Goal: Task Accomplishment & Management: Manage account settings

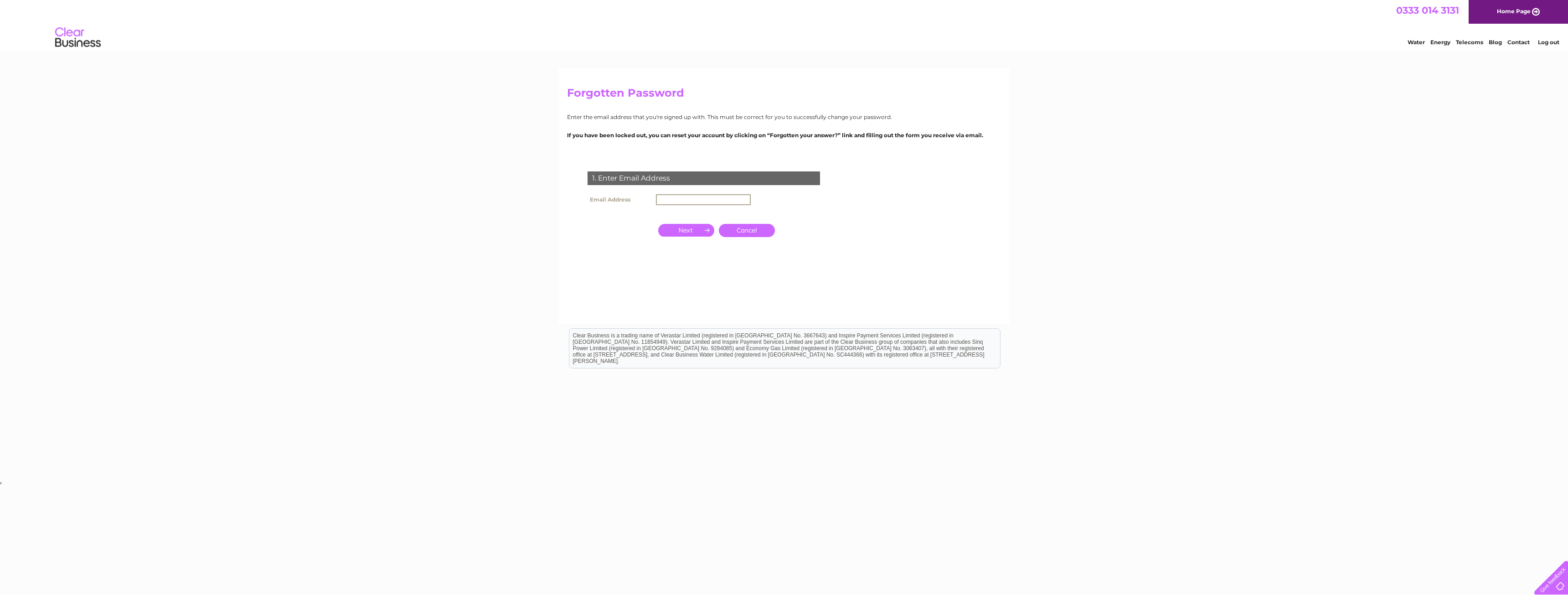
click at [684, 202] on input "text" at bounding box center [704, 200] width 95 height 11
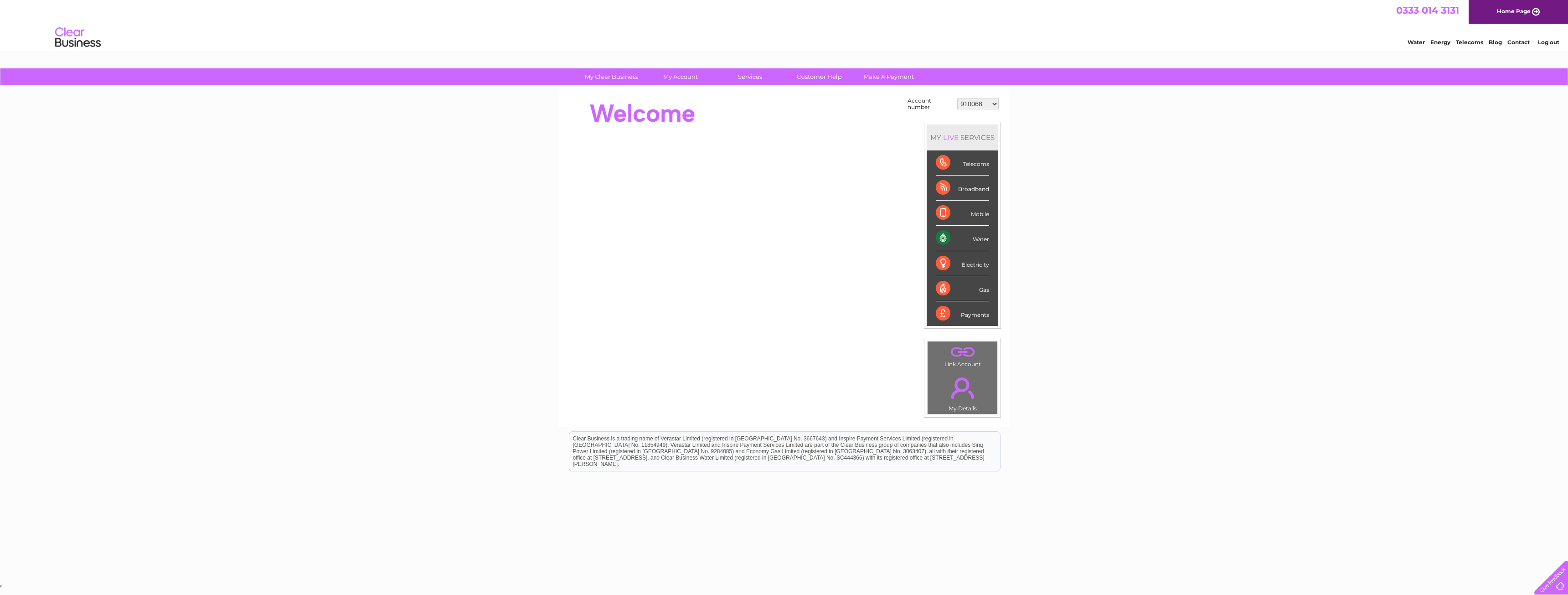
drag, startPoint x: 1229, startPoint y: 2, endPoint x: 1319, endPoint y: 40, distance: 97.7
click at [1319, 40] on div "Water Energy Telecoms Blog Contact Log out" at bounding box center [784, 38] width 1568 height 30
click at [984, 105] on select "910068 30311142" at bounding box center [978, 104] width 41 height 11
select select "30311142"
click at [959, 99] on select "910068 30311142" at bounding box center [978, 104] width 41 height 11
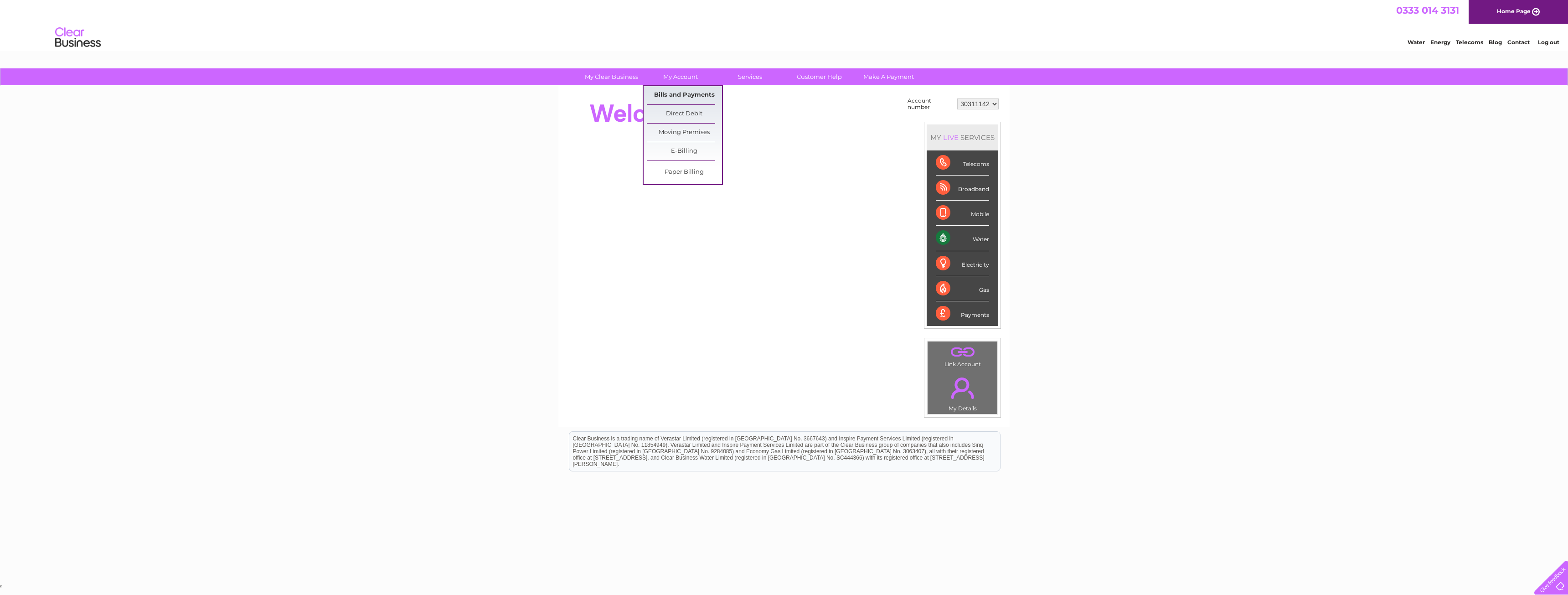
click at [670, 91] on link "Bills and Payments" at bounding box center [685, 96] width 75 height 18
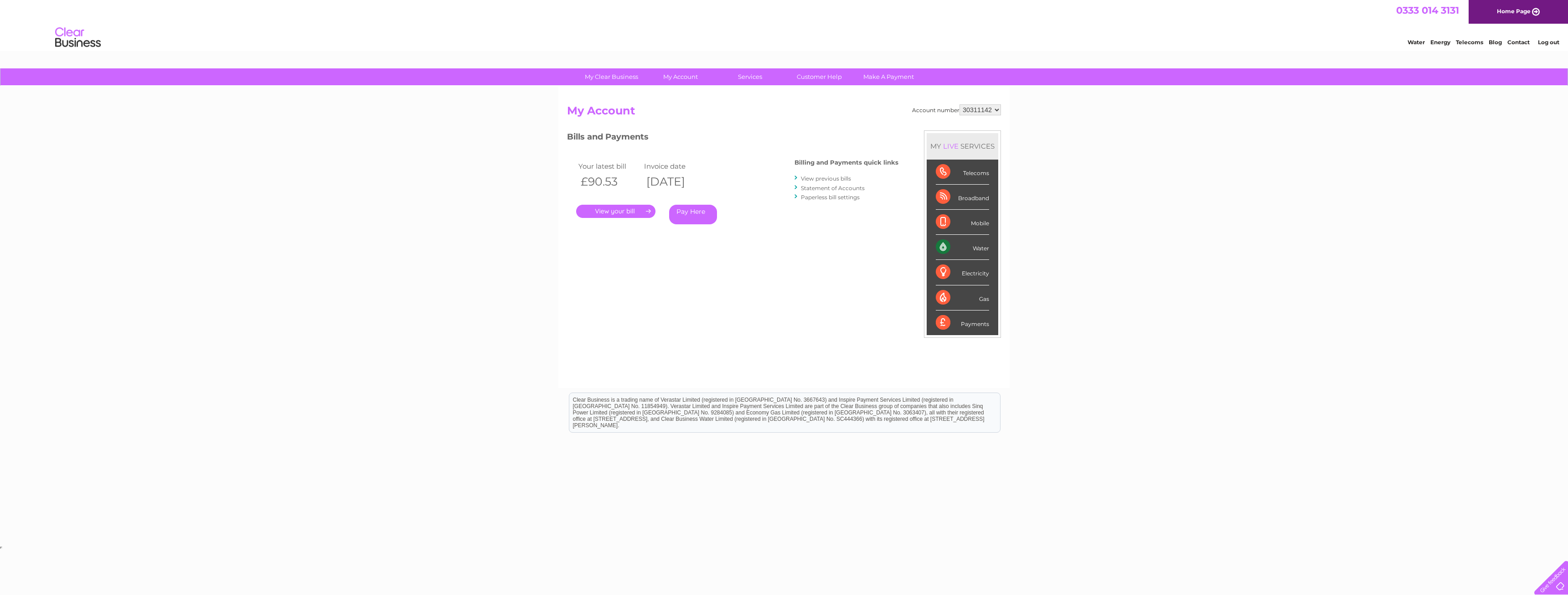
click at [823, 177] on link "View previous bills" at bounding box center [826, 178] width 50 height 7
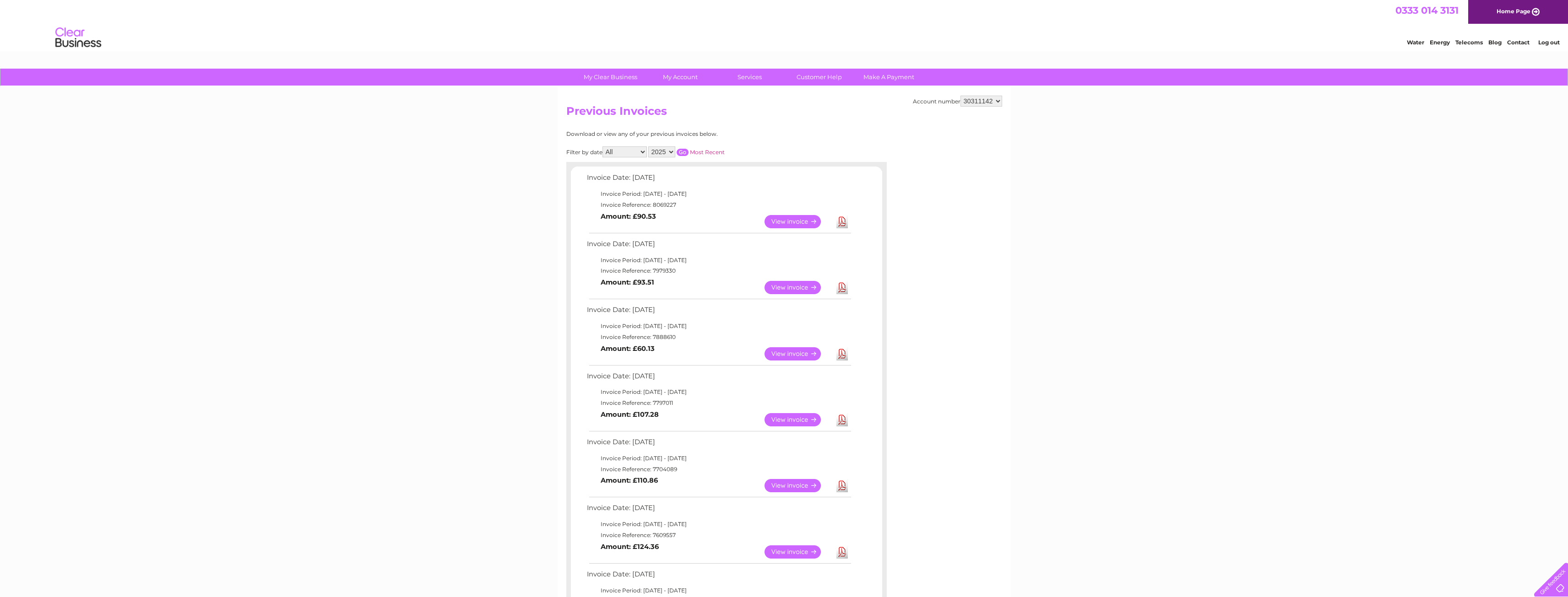
click at [795, 219] on link "View" at bounding box center [798, 222] width 67 height 13
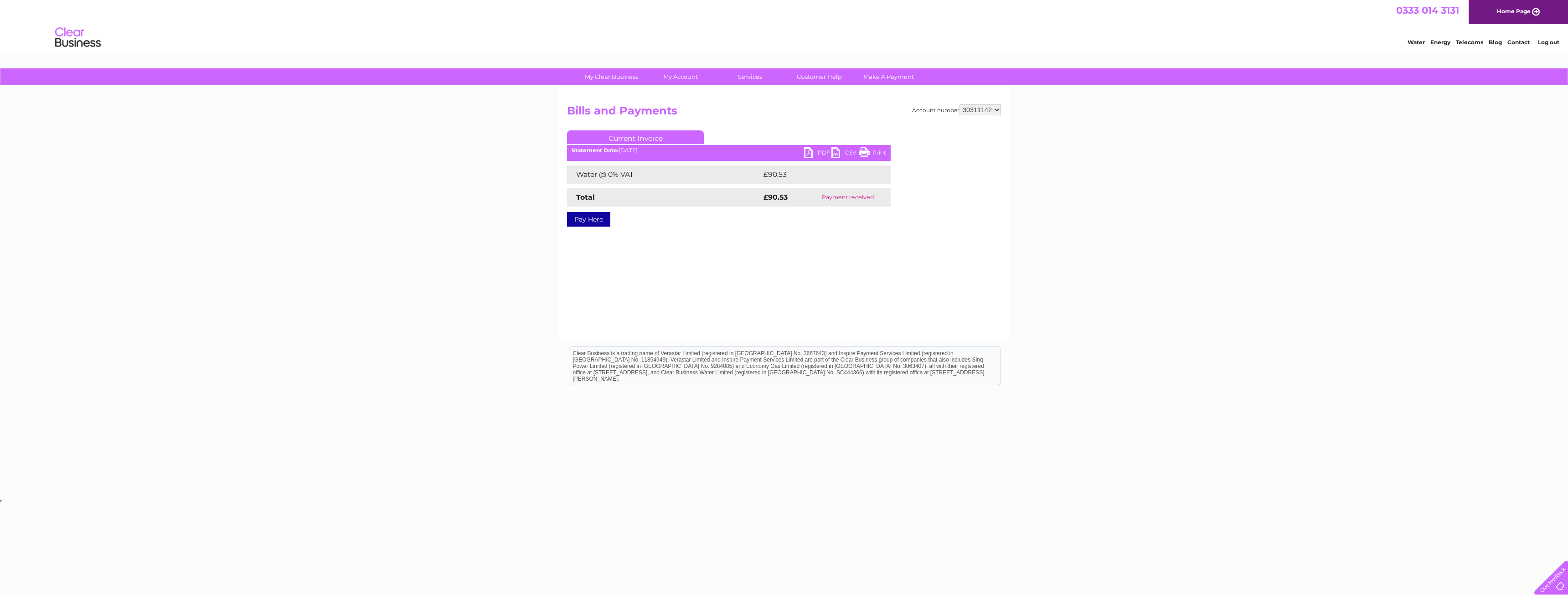
click at [840, 150] on link "CSV" at bounding box center [845, 154] width 27 height 13
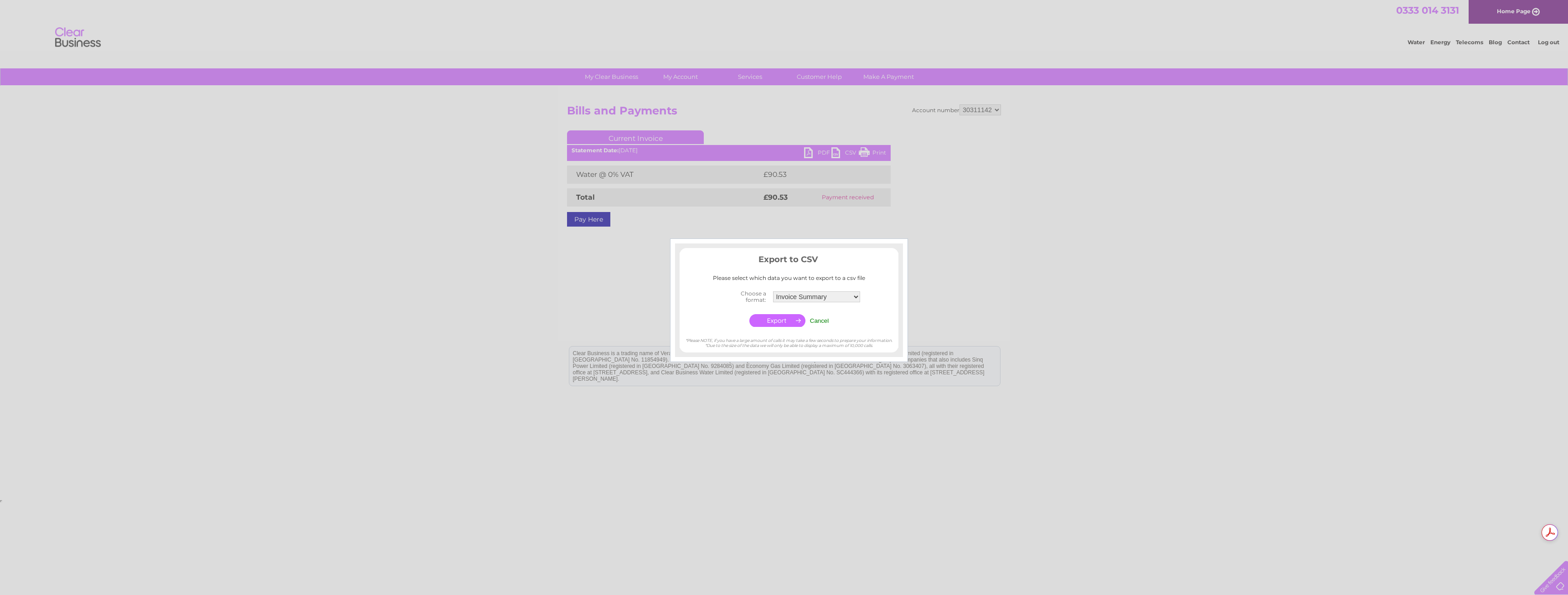
click at [825, 322] on input "Cancel" at bounding box center [819, 320] width 19 height 7
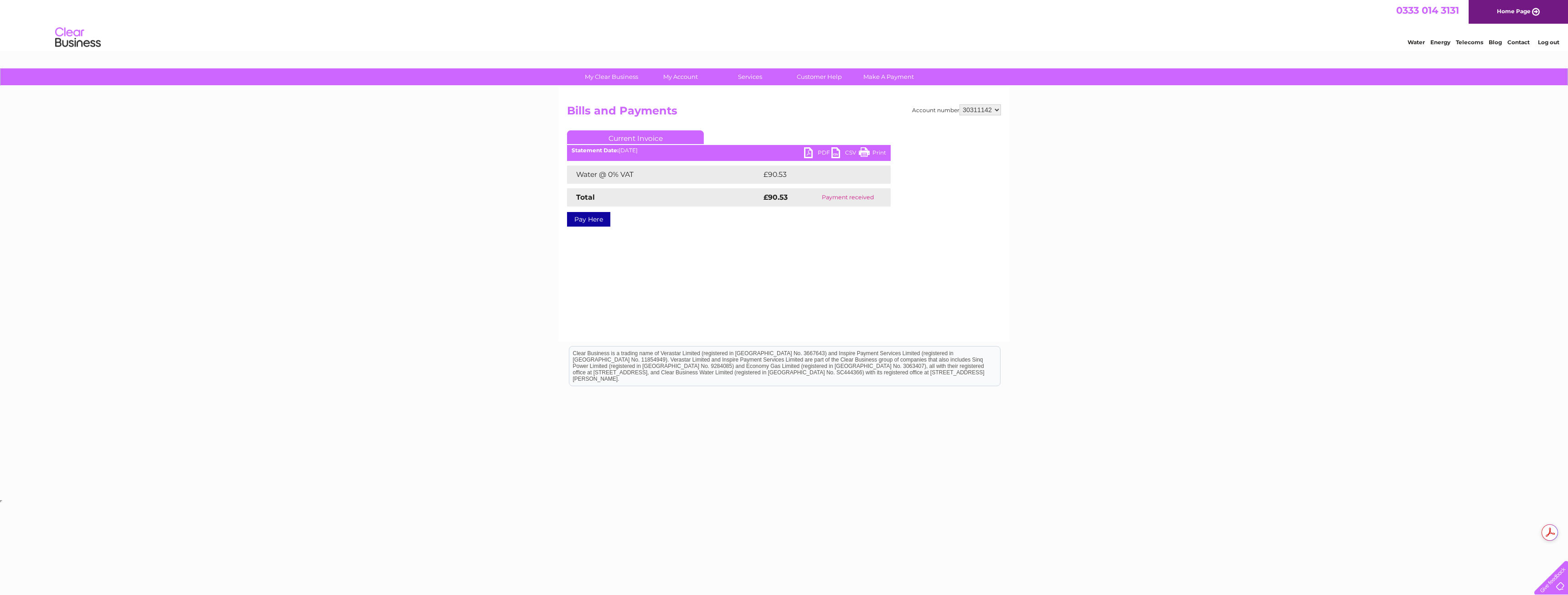
click at [805, 149] on link "PDF" at bounding box center [817, 154] width 27 height 13
click at [995, 108] on select "910068 30311142" at bounding box center [980, 110] width 41 height 11
select select "910068"
click at [961, 104] on select "910068 30311142" at bounding box center [980, 110] width 41 height 11
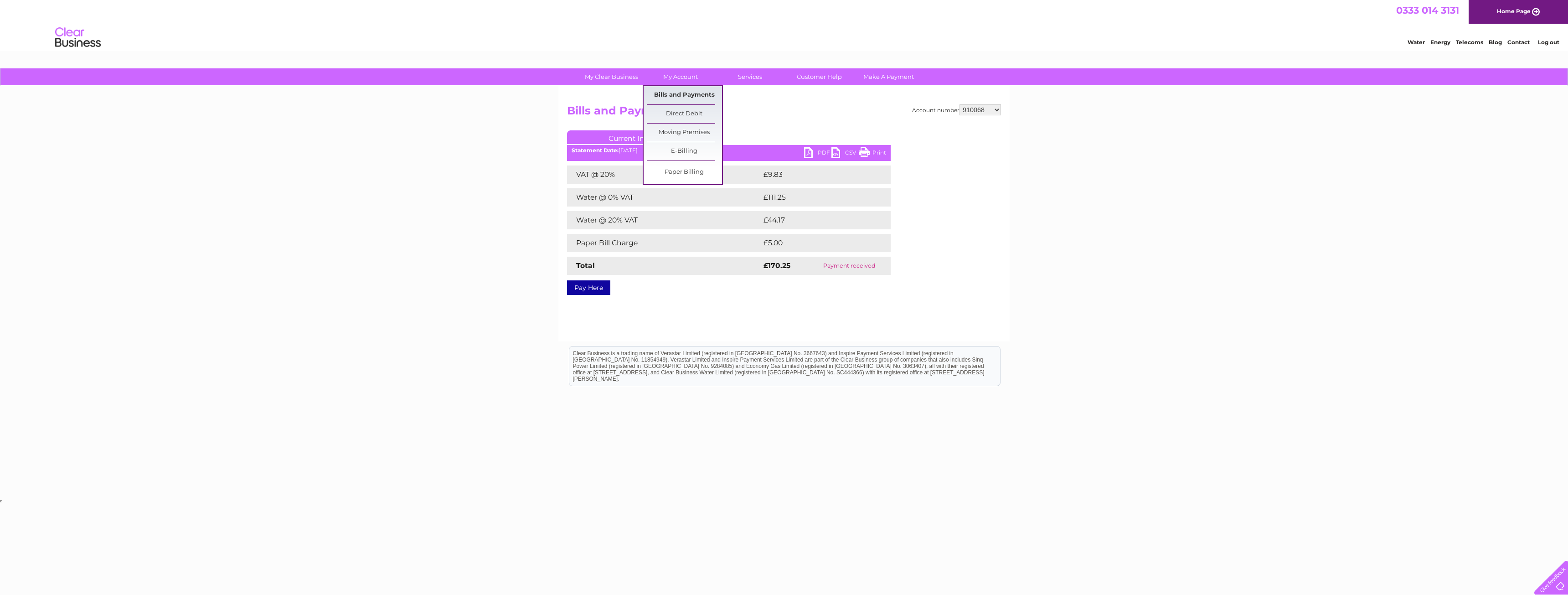
click at [671, 93] on link "Bills and Payments" at bounding box center [685, 96] width 75 height 18
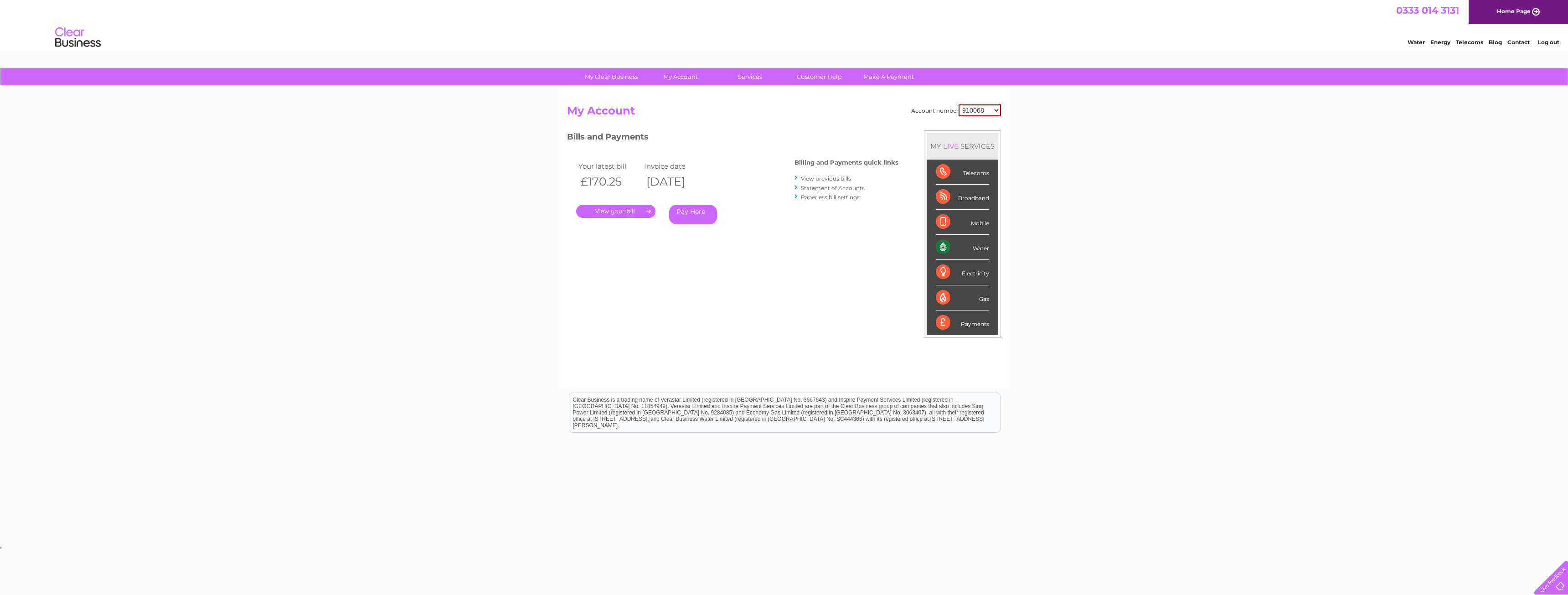
click at [828, 178] on link "View previous bills" at bounding box center [826, 178] width 50 height 7
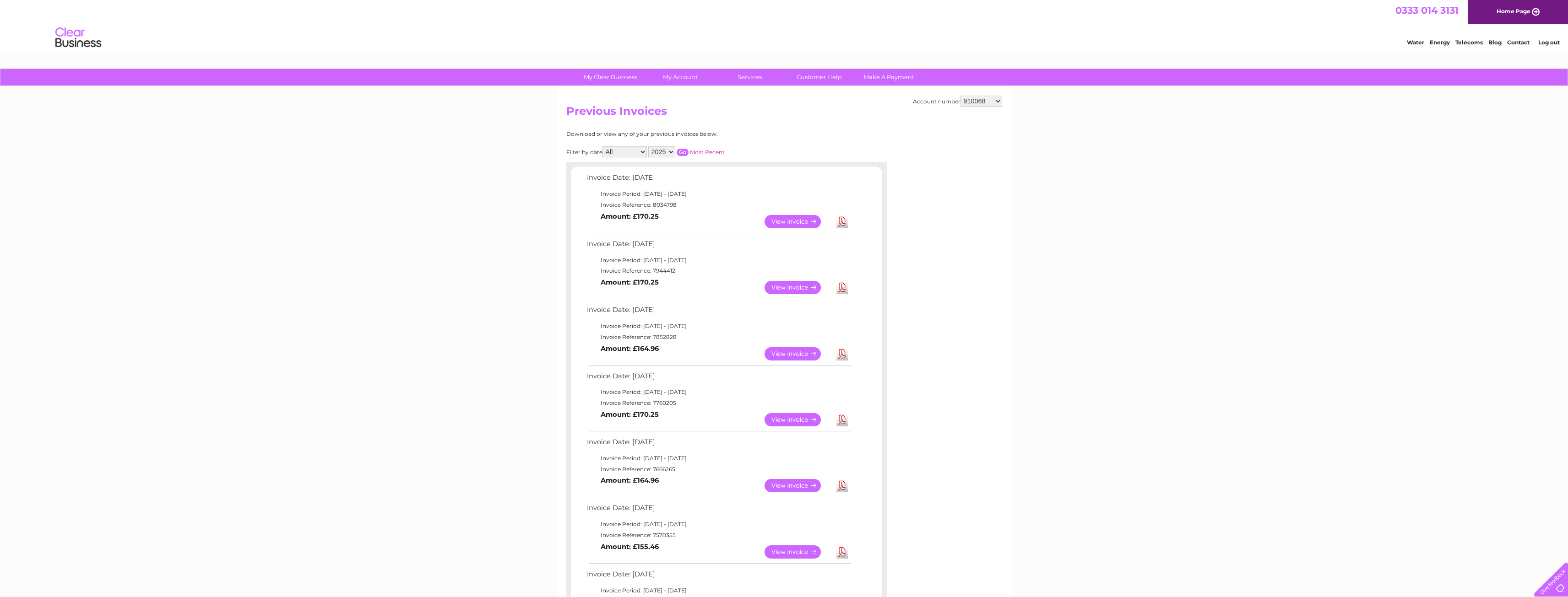
click at [786, 221] on link "View" at bounding box center [798, 222] width 67 height 13
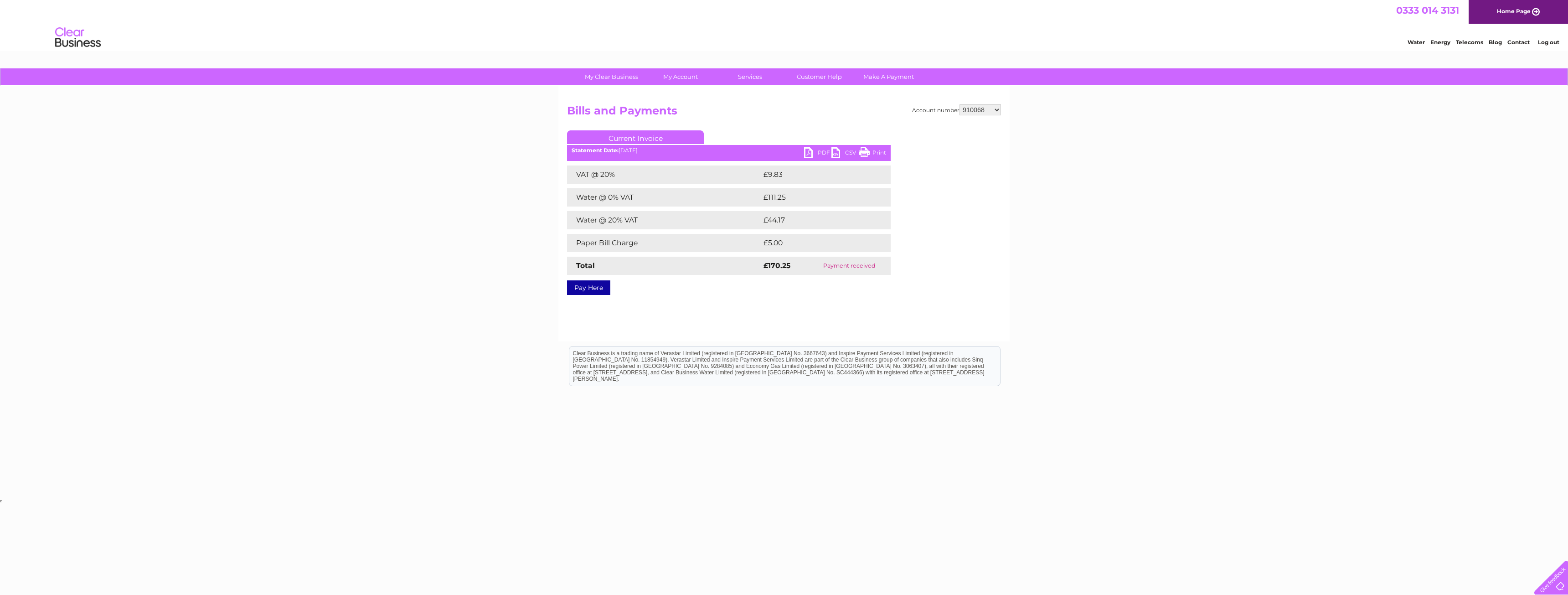
click at [810, 152] on link "PDF" at bounding box center [817, 154] width 27 height 13
